Goal: Task Accomplishment & Management: Complete application form

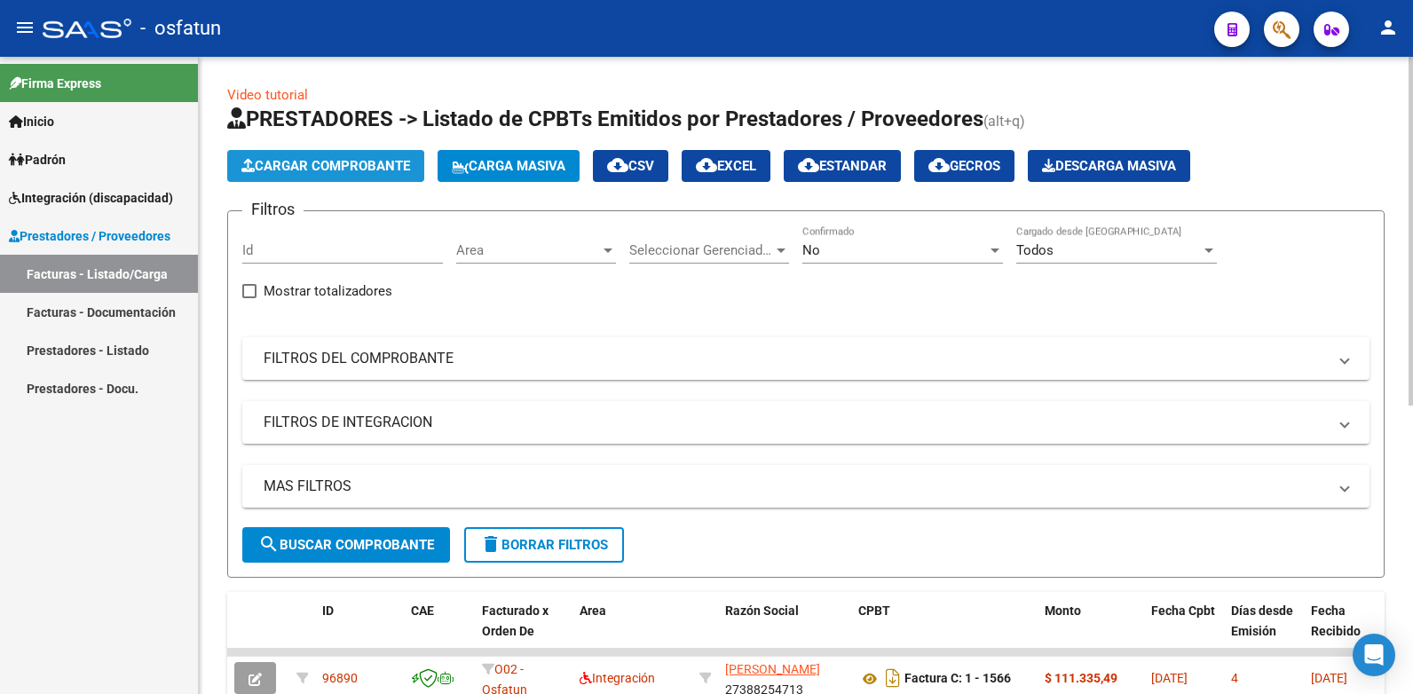
click at [328, 161] on span "Cargar Comprobante" at bounding box center [325, 166] width 169 height 16
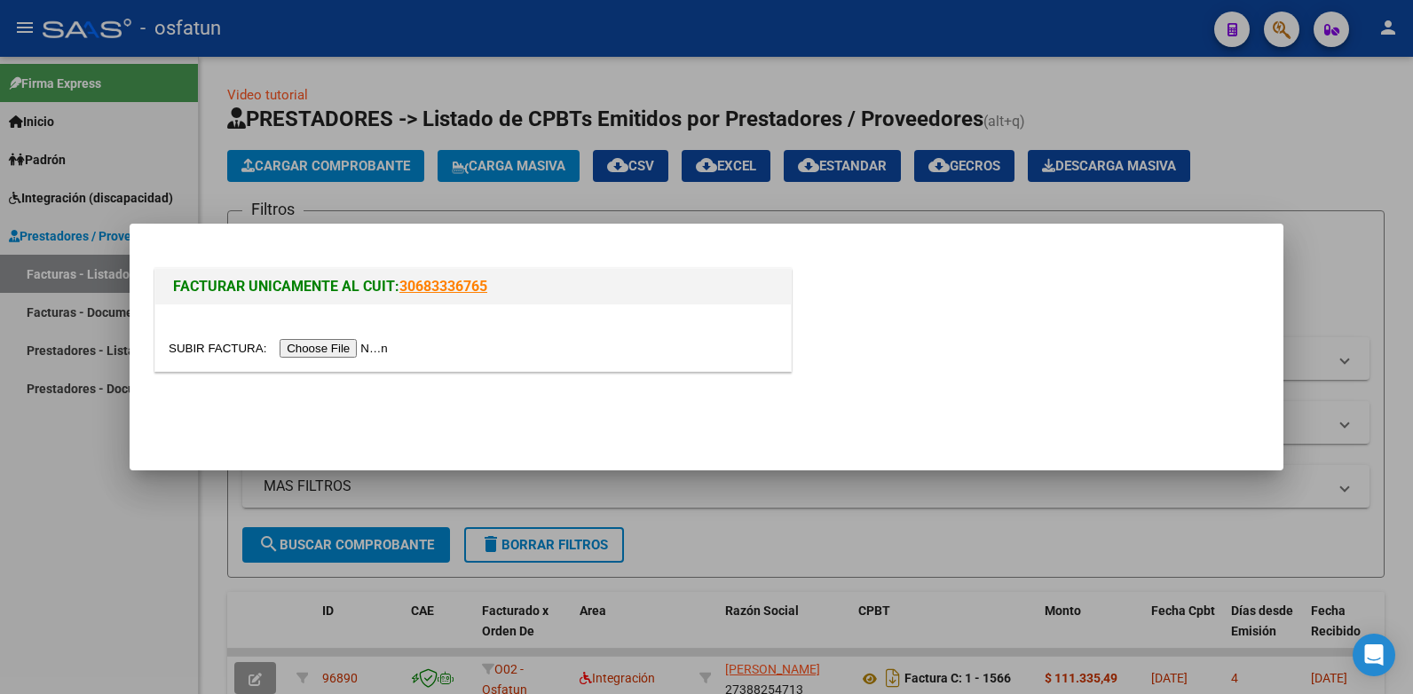
click at [308, 345] on input "file" at bounding box center [281, 348] width 225 height 19
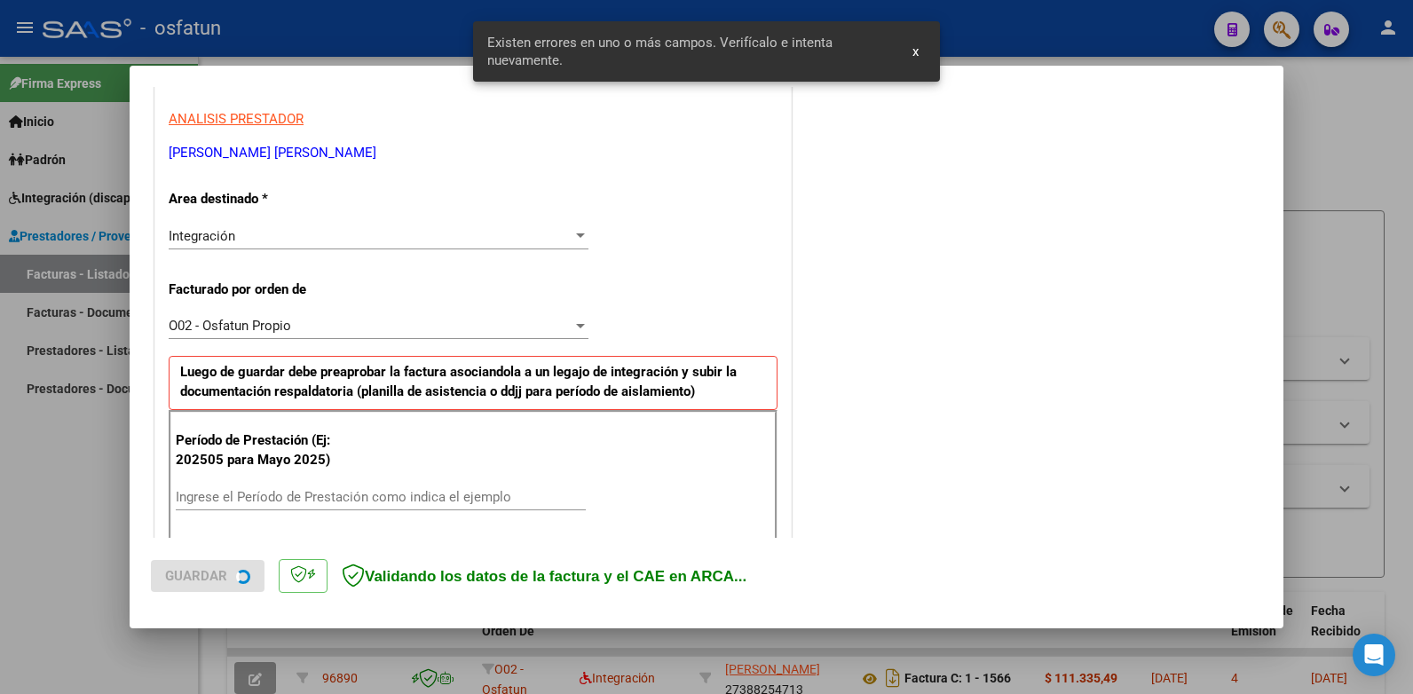
scroll to position [449, 0]
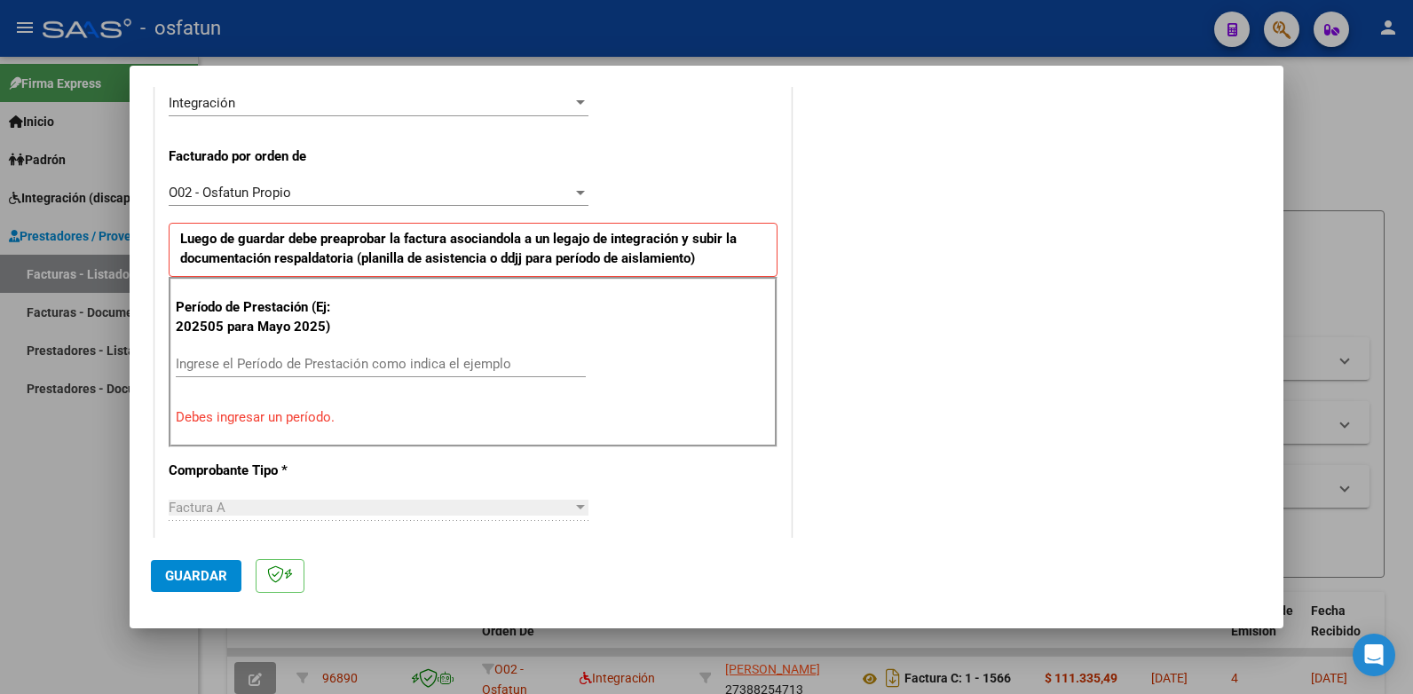
click at [346, 352] on div "Ingrese el Período de Prestación como indica el ejemplo" at bounding box center [381, 364] width 410 height 27
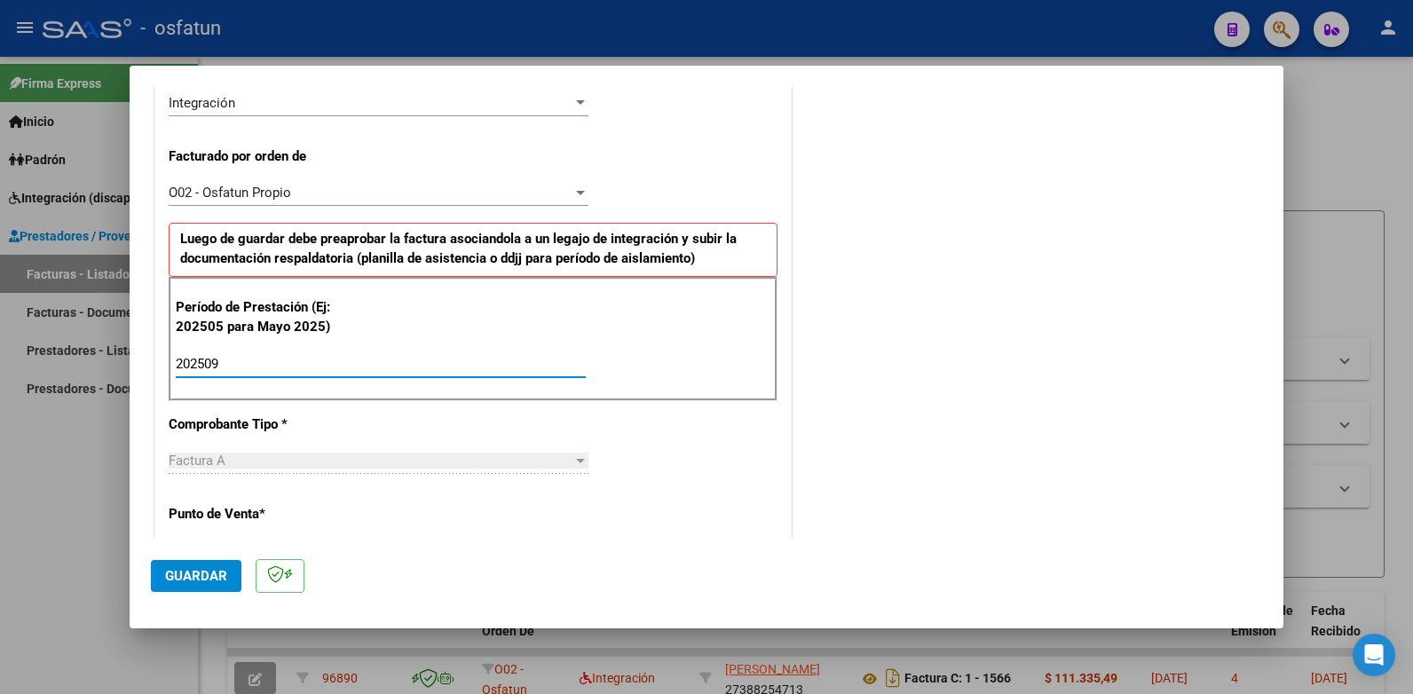
type input "202509"
click at [212, 572] on span "Guardar" at bounding box center [196, 576] width 62 height 16
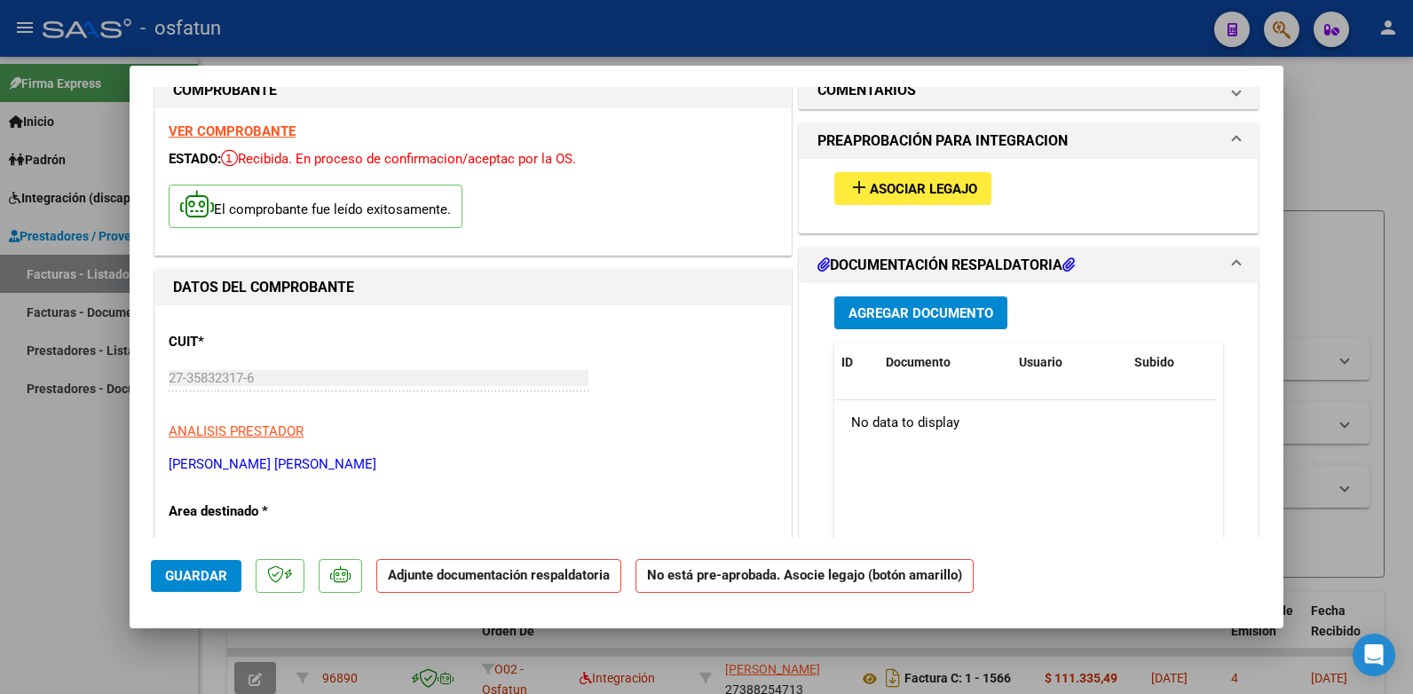
scroll to position [0, 0]
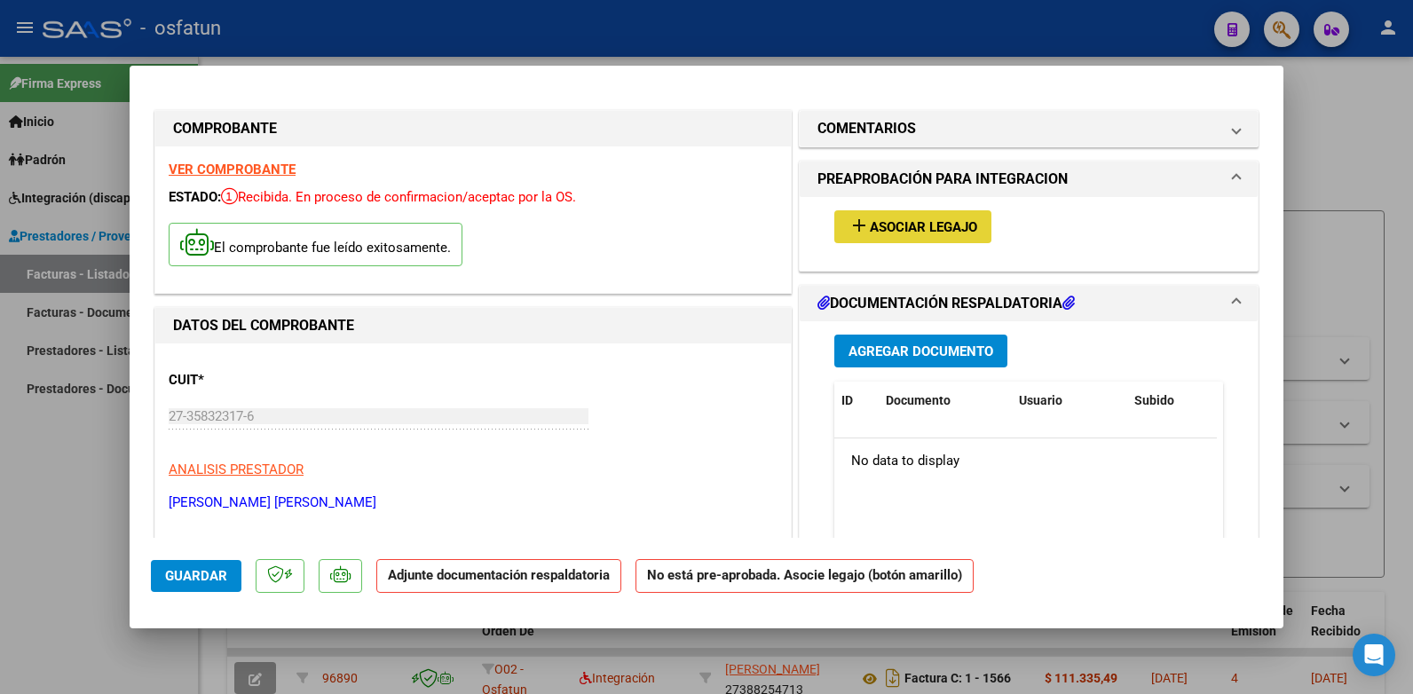
click at [878, 221] on span "Asociar Legajo" at bounding box center [923, 227] width 107 height 16
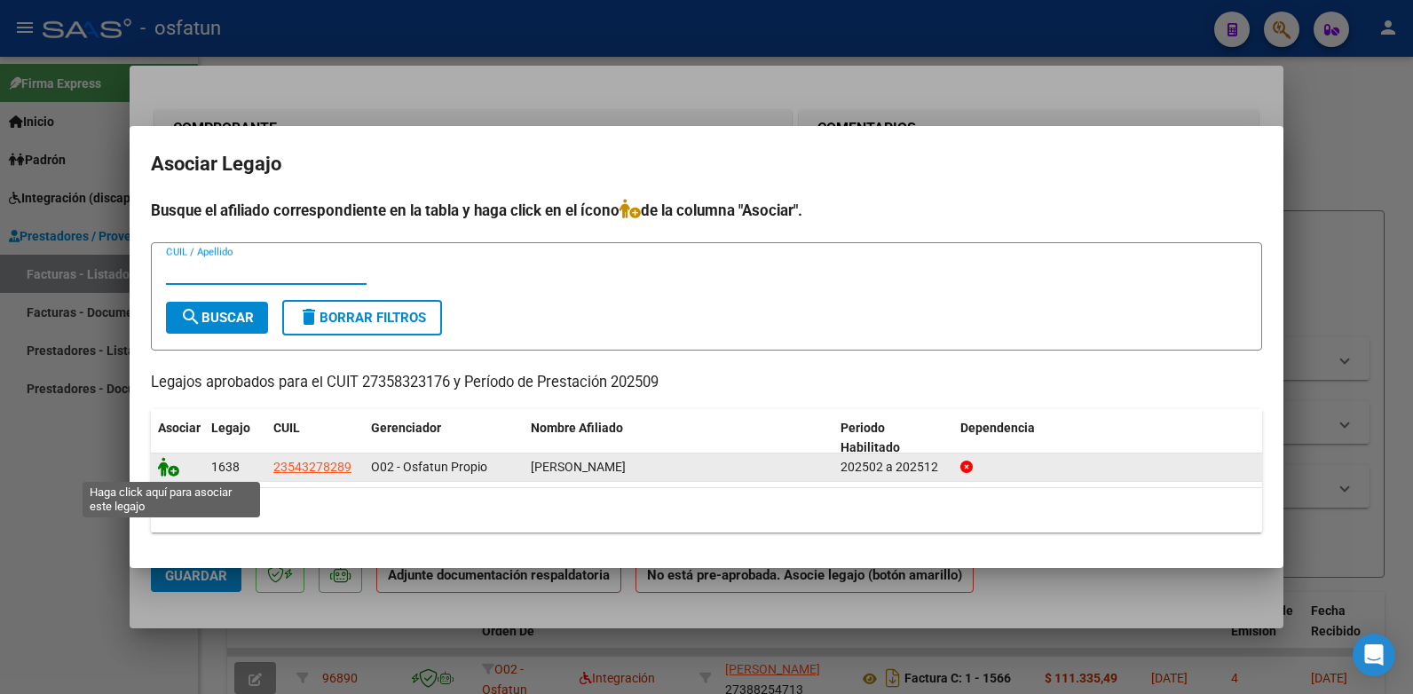
click at [167, 465] on icon at bounding box center [168, 467] width 21 height 20
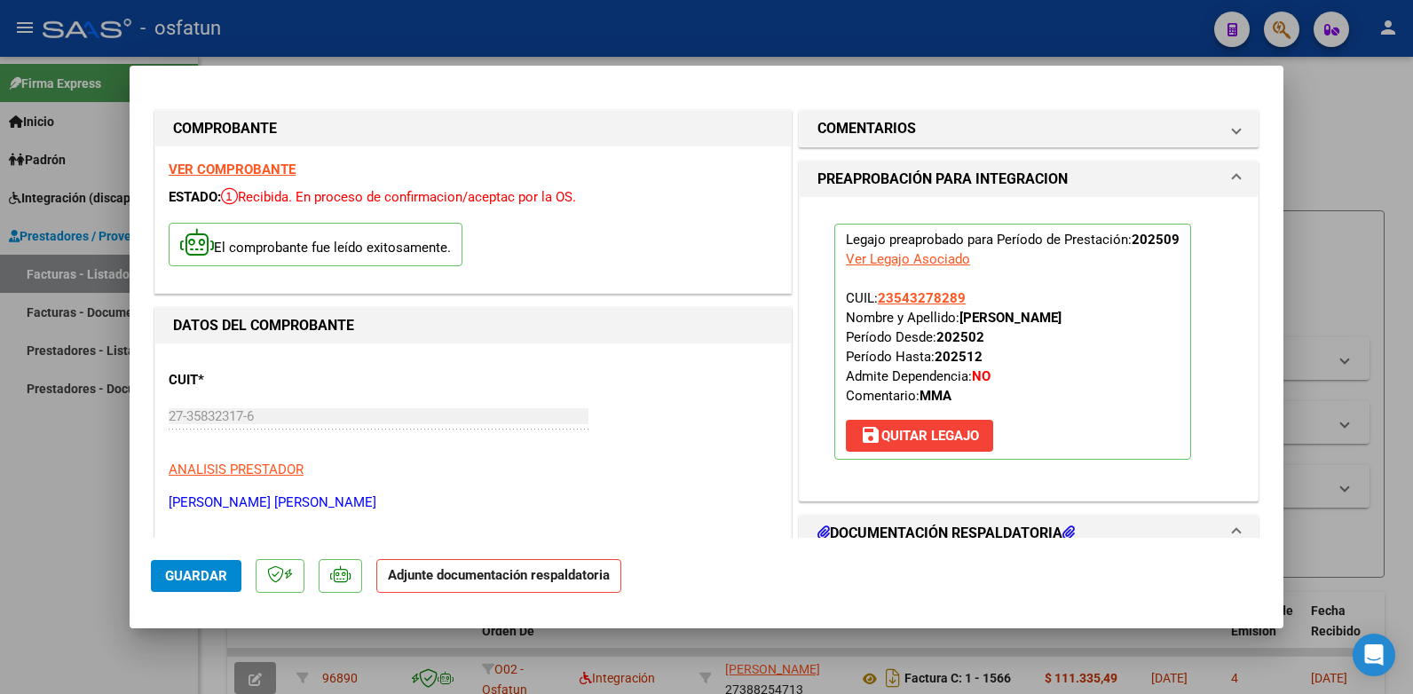
scroll to position [266, 0]
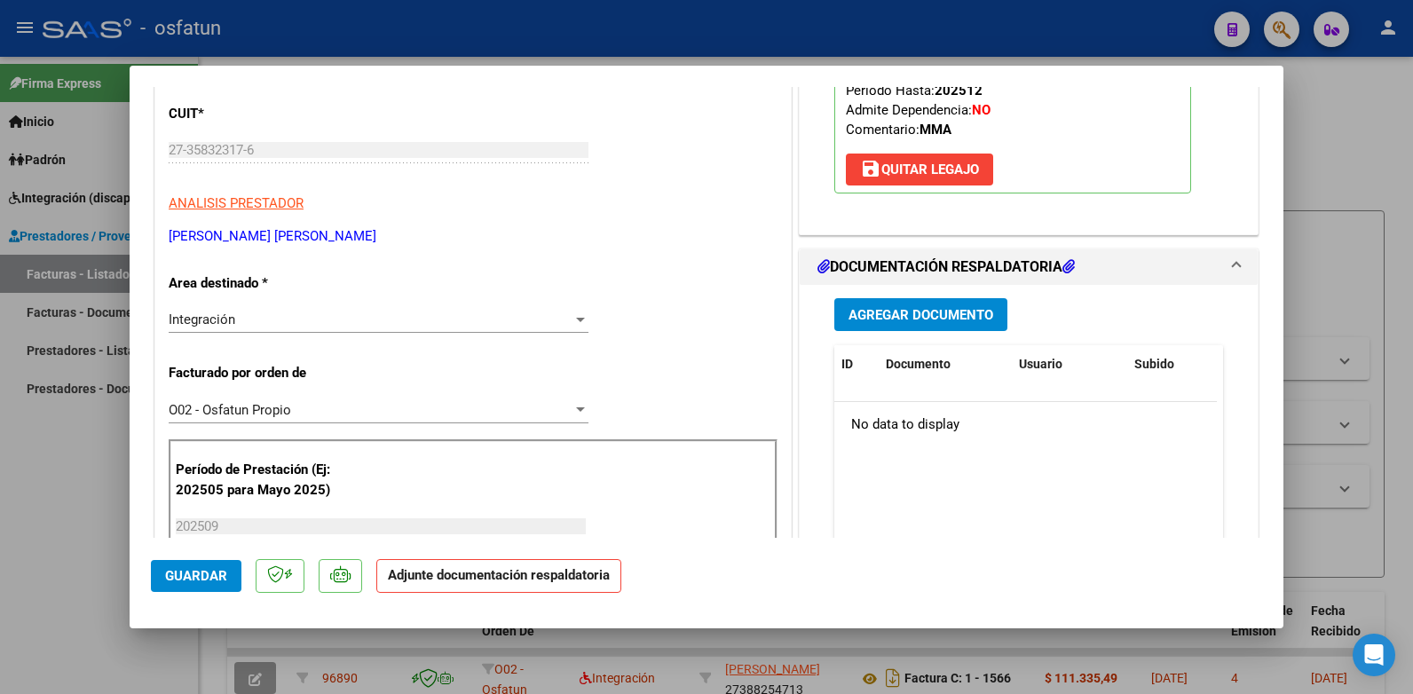
click at [883, 320] on span "Agregar Documento" at bounding box center [921, 315] width 145 height 16
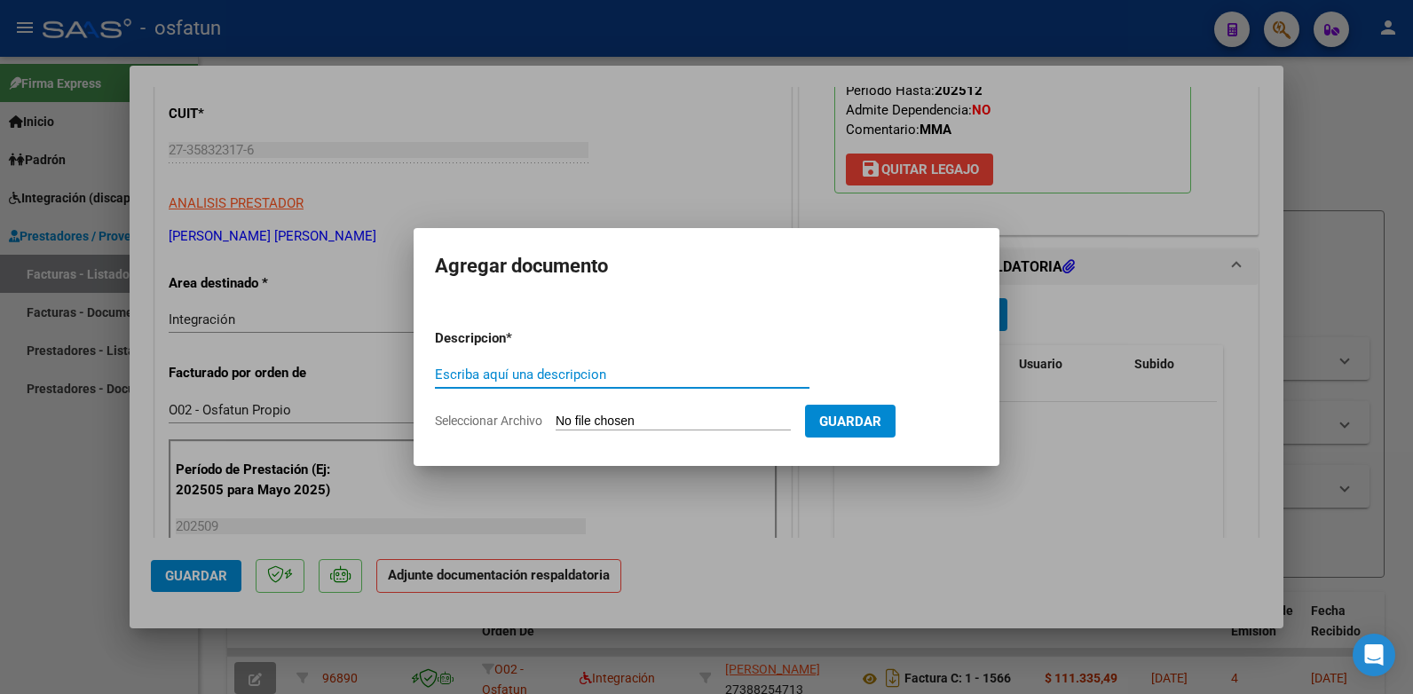
click at [598, 372] on input "Escriba aquí una descripcion" at bounding box center [622, 375] width 375 height 16
type input "fact [DATE]"
click at [684, 420] on input "Seleccionar Archivo" at bounding box center [673, 422] width 235 height 17
type input "C:\fakepath\20251007 INTEGRACION - [GEOGRAPHIC_DATA] - [PERSON_NAME] - 09-2025 …"
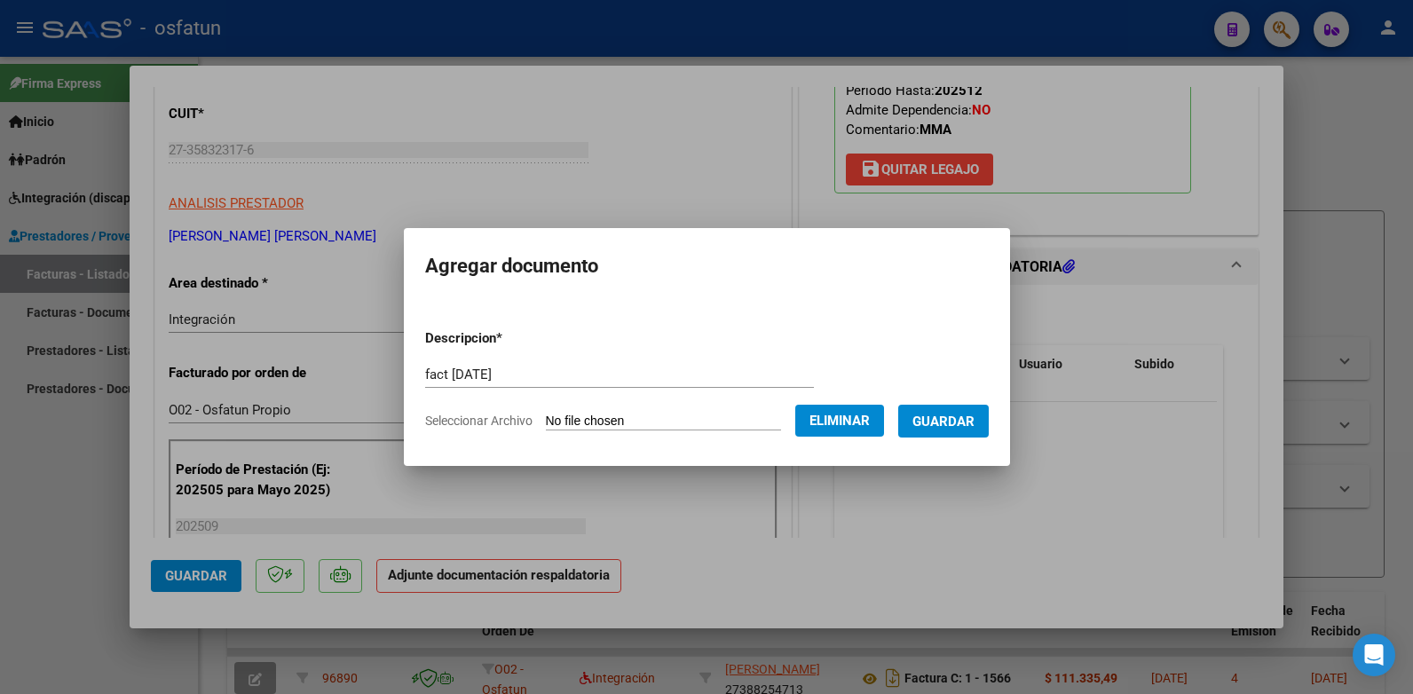
click at [945, 417] on span "Guardar" at bounding box center [944, 422] width 62 height 16
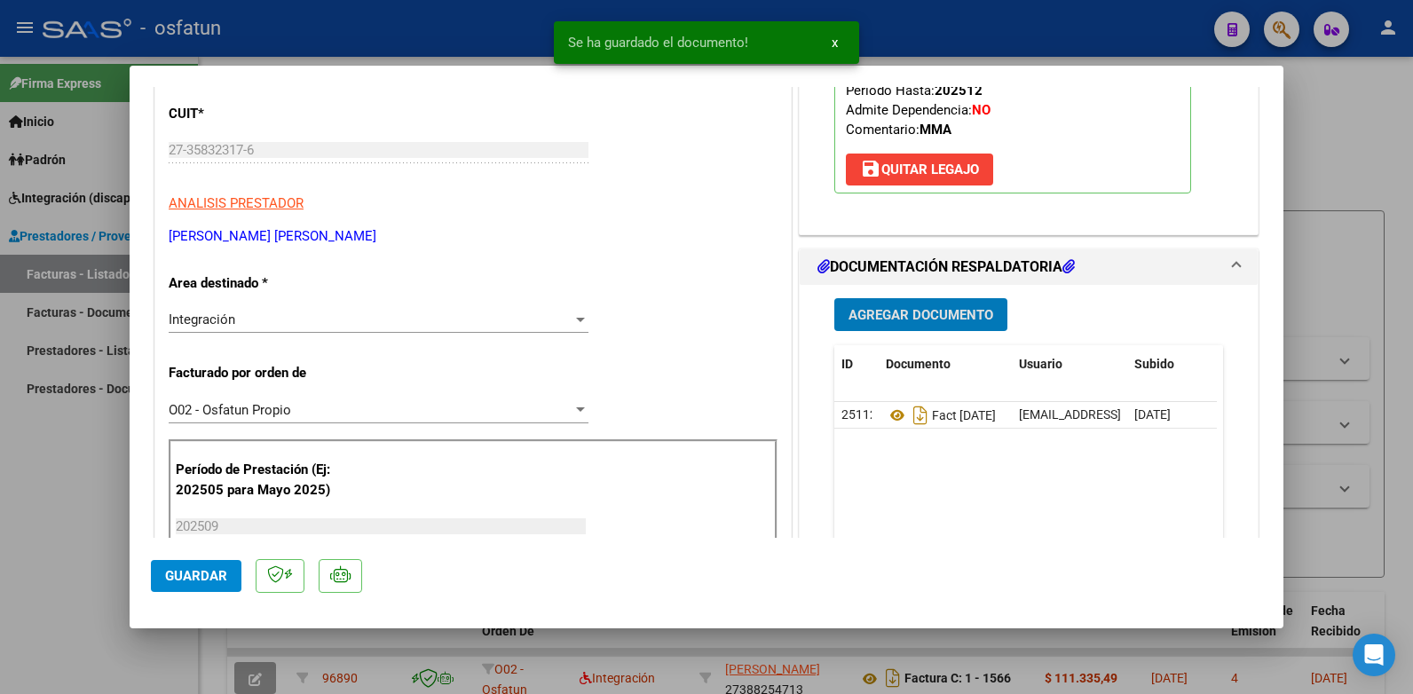
click at [209, 573] on span "Guardar" at bounding box center [196, 576] width 62 height 16
click at [1310, 109] on div at bounding box center [706, 347] width 1413 height 694
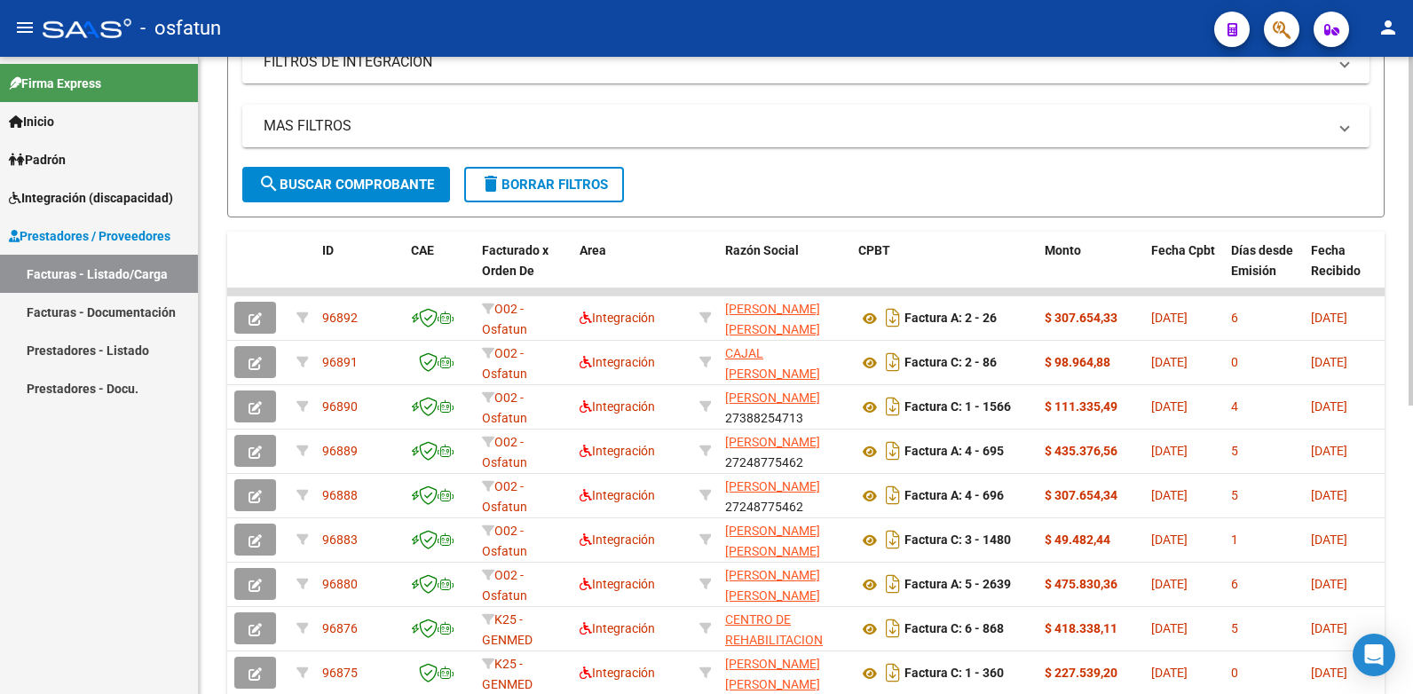
scroll to position [83, 0]
